Goal: Navigation & Orientation: Find specific page/section

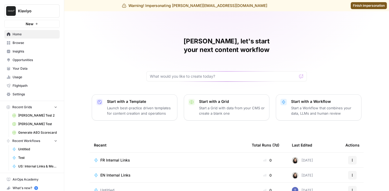
click at [24, 52] on span "Insights" at bounding box center [35, 51] width 45 height 5
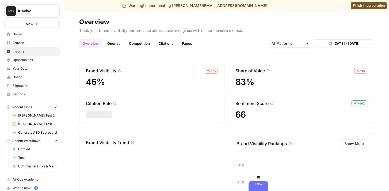
click at [118, 44] on link "Queries" at bounding box center [114, 43] width 20 height 9
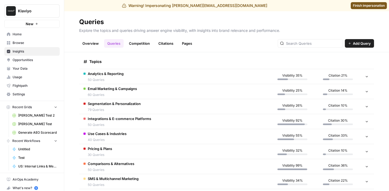
scroll to position [74, 0]
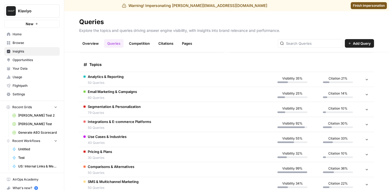
click at [173, 77] on td "Analytics & Reporting 50 Queries" at bounding box center [174, 79] width 191 height 15
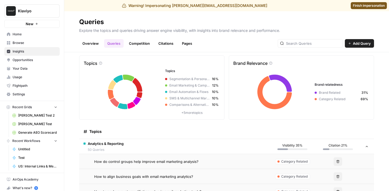
scroll to position [0, 0]
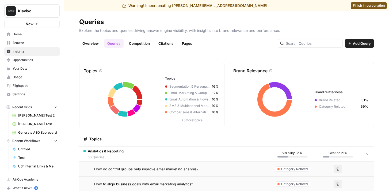
click at [95, 44] on link "Overview" at bounding box center [90, 43] width 23 height 9
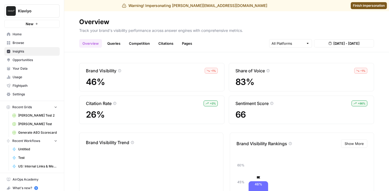
click at [64, 11] on icon "button" at bounding box center [65, 11] width 4 height 4
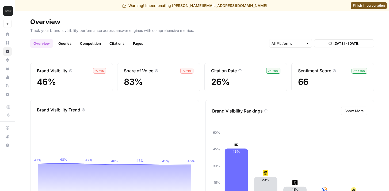
click at [115, 45] on link "Citations" at bounding box center [116, 43] width 21 height 9
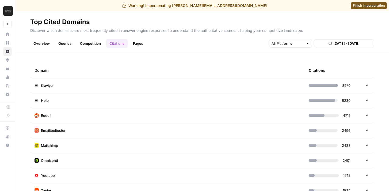
click at [139, 45] on link "Pages" at bounding box center [138, 43] width 17 height 9
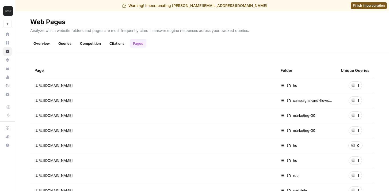
click at [48, 45] on link "Overview" at bounding box center [41, 43] width 23 height 9
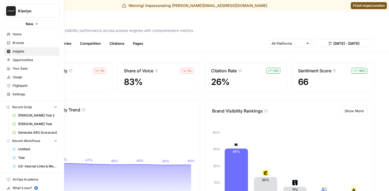
click at [9, 60] on icon at bounding box center [8, 59] width 3 height 2
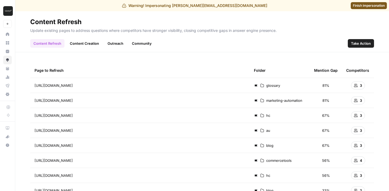
click at [367, 5] on span "Finish impersonation" at bounding box center [369, 5] width 32 height 5
